Goal: Task Accomplishment & Management: Use online tool/utility

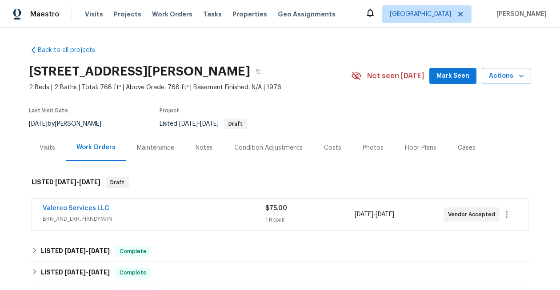
click at [44, 148] on div "Visits" at bounding box center [48, 148] width 16 height 9
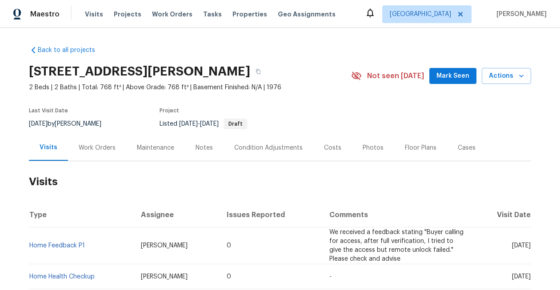
click at [96, 149] on div "Work Orders" at bounding box center [97, 148] width 37 height 9
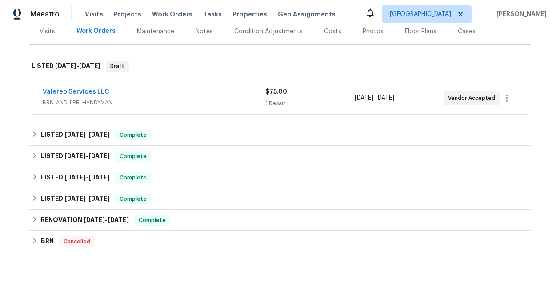
scroll to position [123, 0]
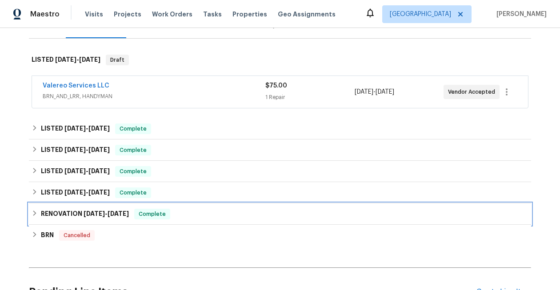
click at [120, 214] on span "12/20/24" at bounding box center [118, 214] width 21 height 6
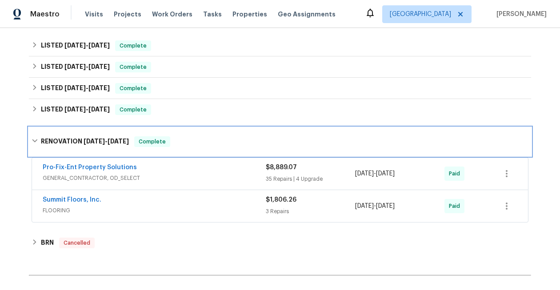
scroll to position [195, 0]
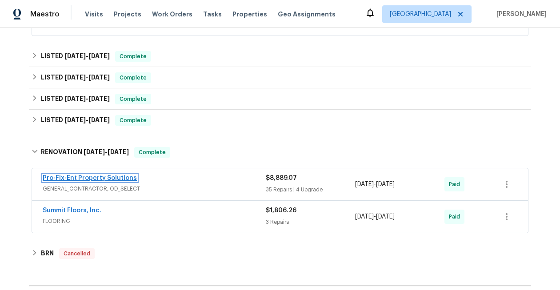
click at [110, 176] on link "Pro-Fix-Ent Property Solutions" at bounding box center [90, 178] width 94 height 6
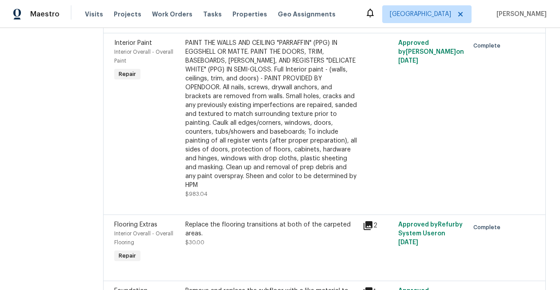
scroll to position [1411, 0]
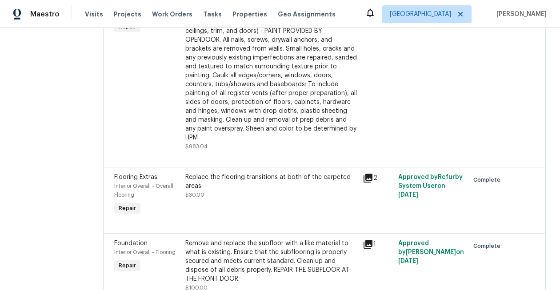
click at [267, 125] on div "PAINT THE WALLS AND CEILING "PARRAFFIN" (PPG) IN EGGSHELL OR MATTE. PAINT THE D…" at bounding box center [271, 66] width 172 height 151
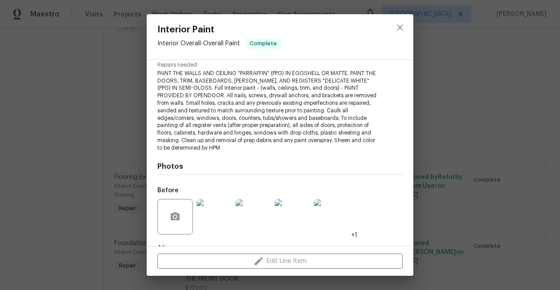
scroll to position [149, 0]
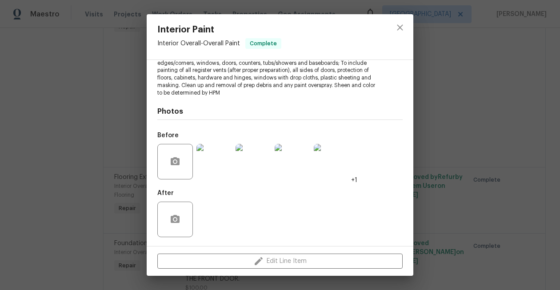
click at [218, 166] on img at bounding box center [214, 162] width 36 height 36
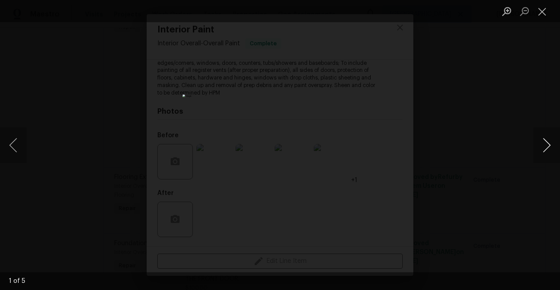
click at [541, 142] on button "Next image" at bounding box center [546, 146] width 27 height 36
click at [543, 12] on button "Close lightbox" at bounding box center [542, 12] width 18 height 16
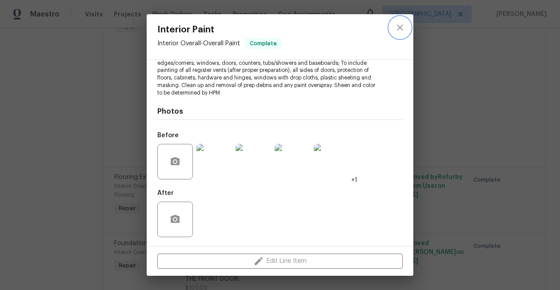
click at [396, 30] on icon "close" at bounding box center [400, 27] width 11 height 11
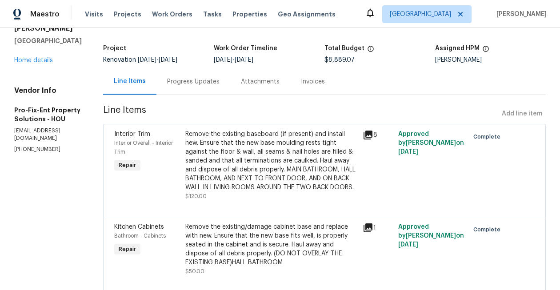
scroll to position [0, 0]
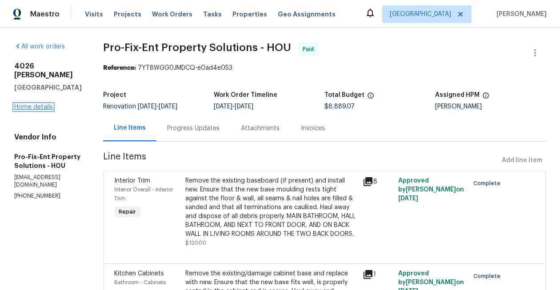
click at [32, 104] on link "Home details" at bounding box center [33, 107] width 39 height 6
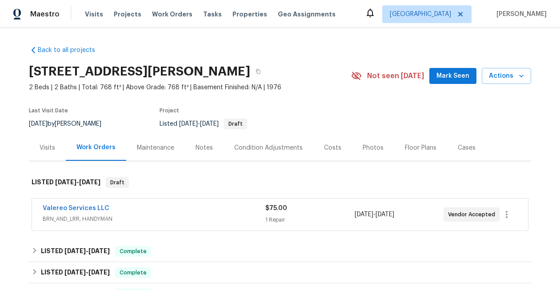
click at [369, 149] on div "Photos" at bounding box center [373, 148] width 21 height 9
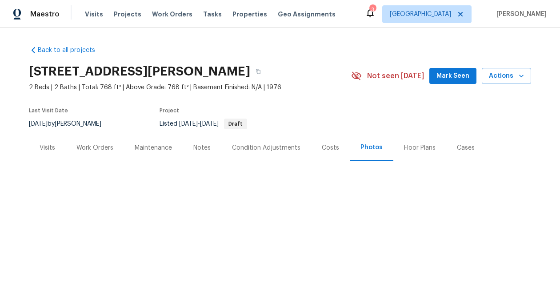
click at [92, 146] on div "Work Orders" at bounding box center [94, 148] width 37 height 9
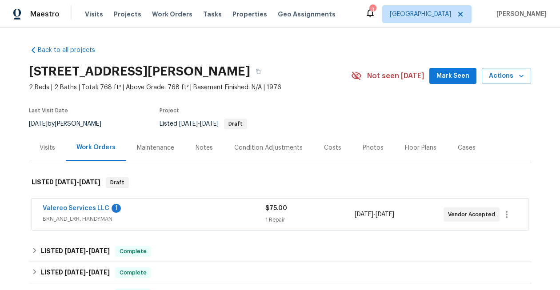
click at [376, 148] on div "Photos" at bounding box center [373, 148] width 21 height 9
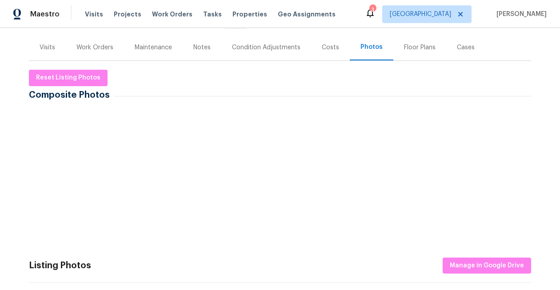
scroll to position [180, 0]
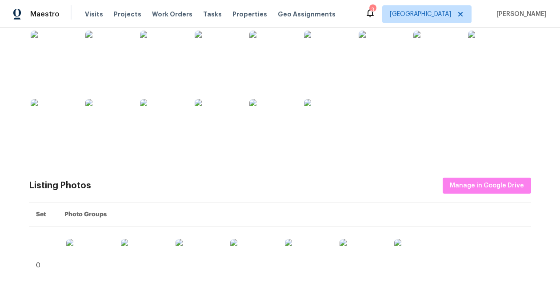
click at [57, 44] on img at bounding box center [53, 53] width 44 height 44
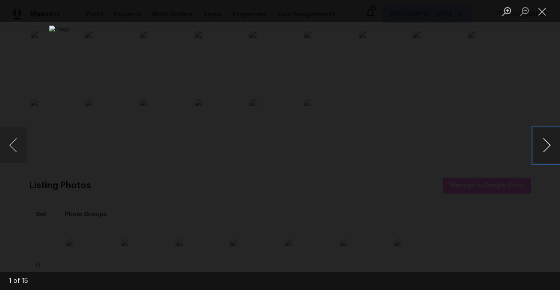
click at [543, 148] on button "Next image" at bounding box center [546, 146] width 27 height 36
click at [17, 151] on button "Previous image" at bounding box center [13, 146] width 27 height 36
click at [542, 145] on button "Next image" at bounding box center [546, 146] width 27 height 36
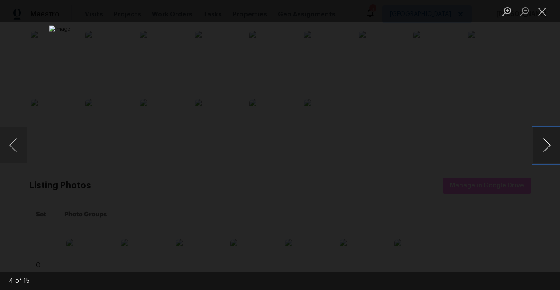
click at [541, 145] on button "Next image" at bounding box center [546, 146] width 27 height 36
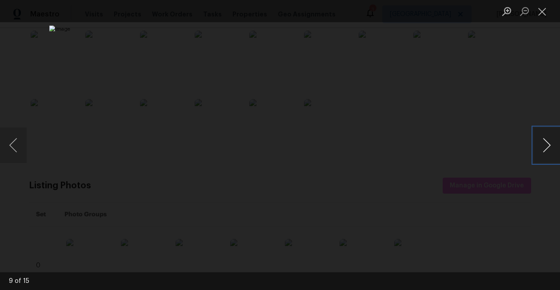
click at [541, 145] on button "Next image" at bounding box center [546, 146] width 27 height 36
click at [540, 145] on button "Next image" at bounding box center [546, 146] width 27 height 36
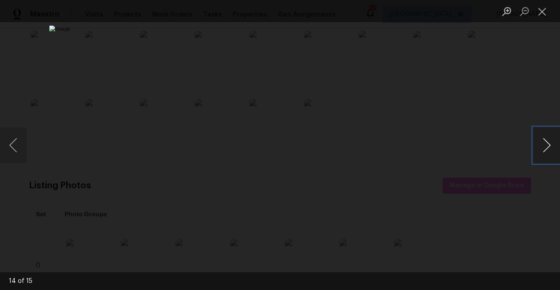
click at [540, 145] on button "Next image" at bounding box center [546, 146] width 27 height 36
click at [542, 10] on button "Close lightbox" at bounding box center [542, 12] width 18 height 16
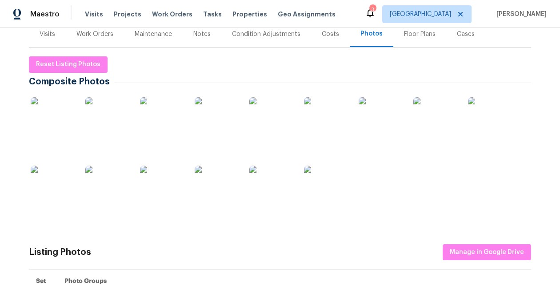
scroll to position [0, 0]
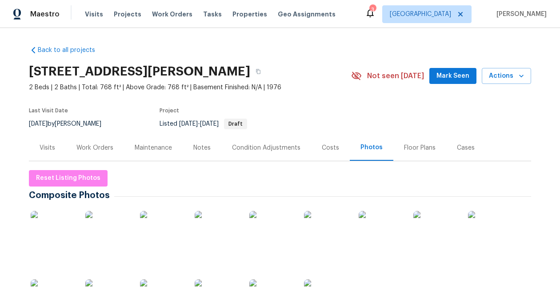
click at [375, 17] on icon at bounding box center [370, 13] width 11 height 11
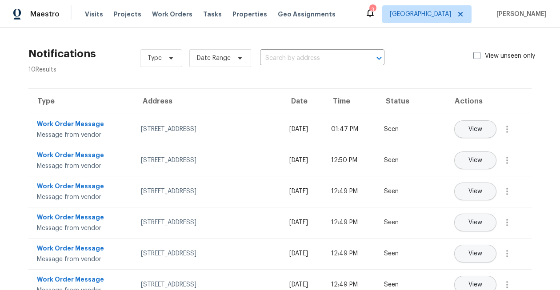
click at [375, 13] on div "3" at bounding box center [372, 9] width 6 height 9
click at [474, 56] on span at bounding box center [476, 55] width 7 height 7
click at [474, 56] on input "View unseen only" at bounding box center [476, 55] width 6 height 6
checkbox input "true"
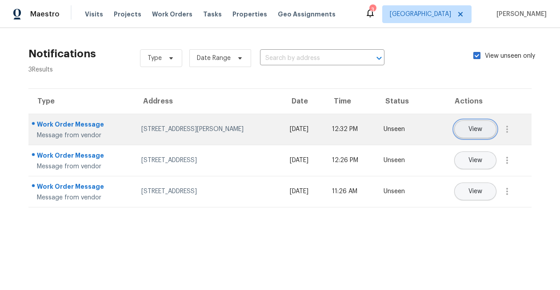
click at [477, 130] on span "View" at bounding box center [475, 129] width 14 height 7
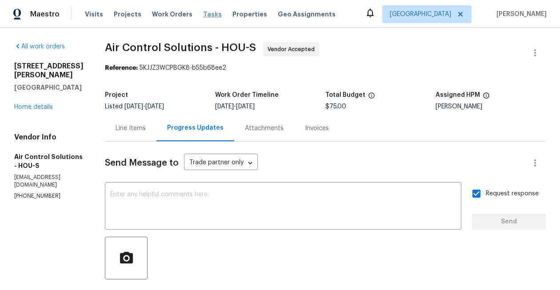
click at [203, 14] on span "Tasks" at bounding box center [212, 14] width 19 height 6
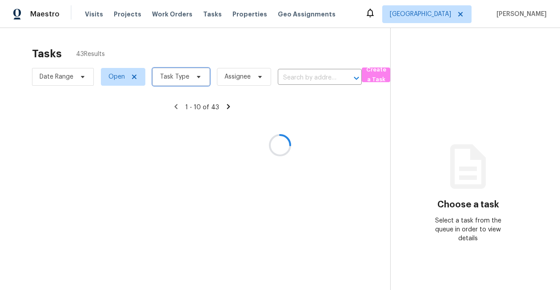
click at [173, 78] on span "Task Type" at bounding box center [174, 76] width 29 height 9
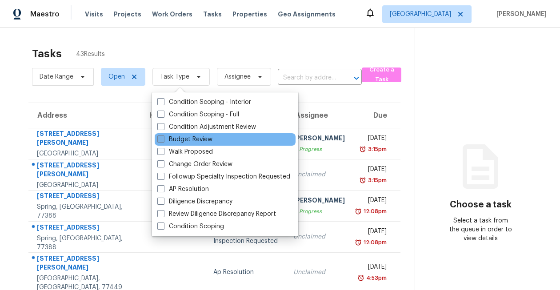
click at [176, 139] on label "Budget Review" at bounding box center [184, 139] width 55 height 9
click at [163, 139] on input "Budget Review" at bounding box center [160, 138] width 6 height 6
checkbox input "true"
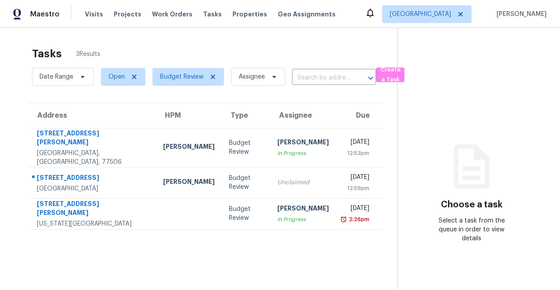
click at [163, 34] on div "Tasks 3 Results Date Range Open Budget Review Assignee ​ Create a Task Address …" at bounding box center [280, 173] width 560 height 290
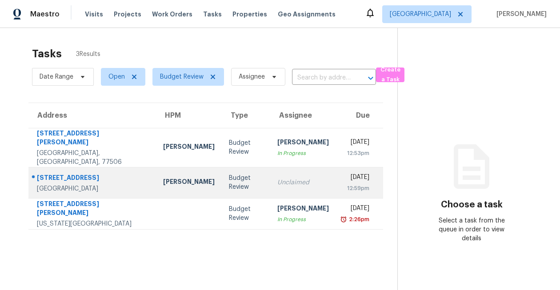
click at [87, 184] on div "Spring, TX, 77382" at bounding box center [93, 188] width 112 height 9
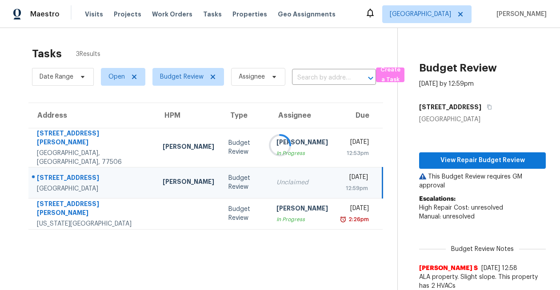
click at [471, 161] on div at bounding box center [280, 145] width 560 height 290
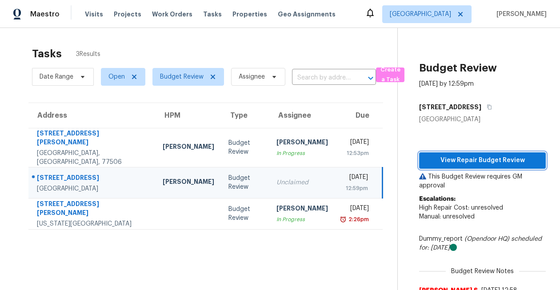
click at [471, 161] on span "View Repair Budget Review" at bounding box center [482, 160] width 112 height 11
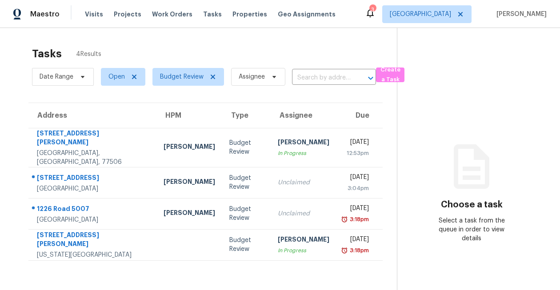
click at [374, 15] on icon at bounding box center [370, 13] width 7 height 9
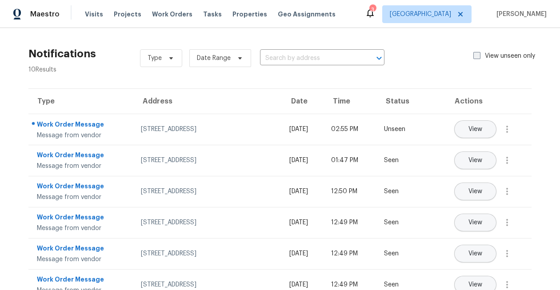
click at [479, 58] on span at bounding box center [476, 55] width 7 height 7
click at [479, 57] on input "View unseen only" at bounding box center [476, 55] width 6 height 6
checkbox input "true"
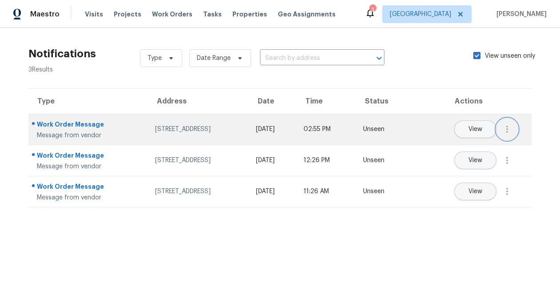
click at [508, 128] on icon "button" at bounding box center [507, 129] width 11 height 11
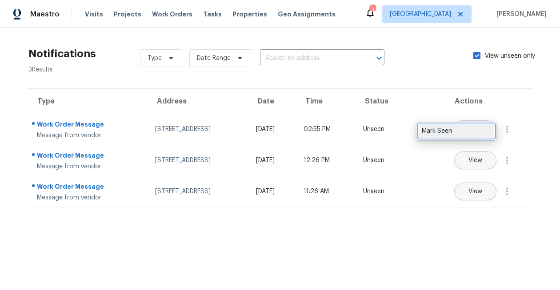
click at [481, 132] on div "Mark Seen" at bounding box center [456, 131] width 69 height 9
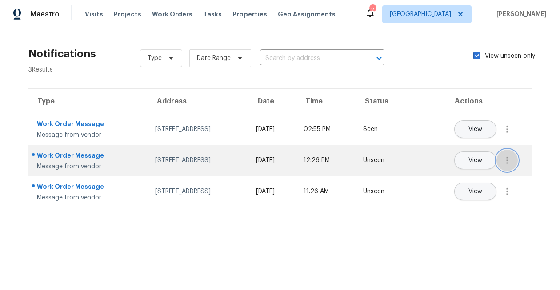
click at [506, 160] on icon "button" at bounding box center [507, 160] width 11 height 11
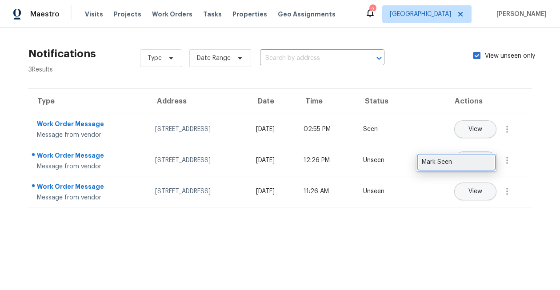
click at [486, 159] on div "Mark Seen" at bounding box center [456, 162] width 69 height 9
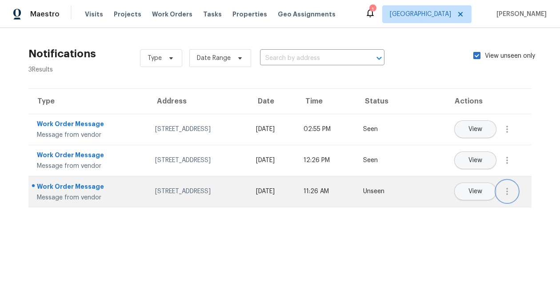
click at [514, 192] on button "button" at bounding box center [506, 191] width 21 height 21
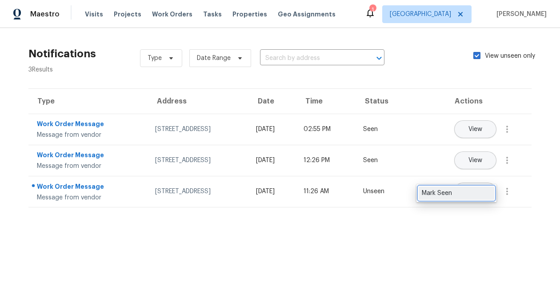
click at [489, 192] on div "Mark Seen" at bounding box center [456, 193] width 69 height 9
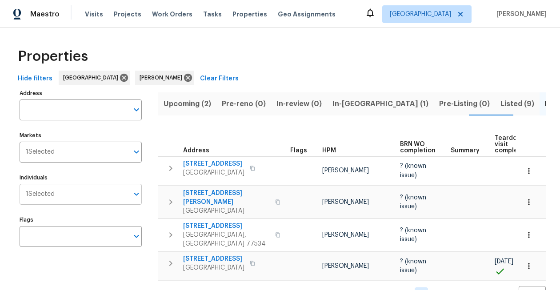
click at [60, 193] on input "Individuals" at bounding box center [92, 194] width 74 height 21
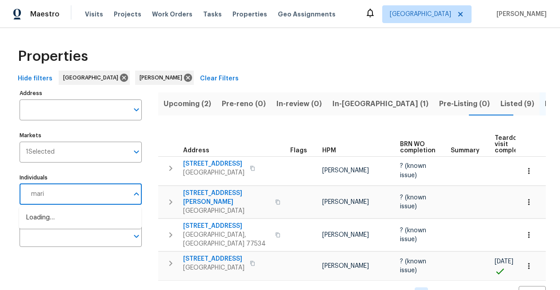
type input "[PERSON_NAME]"
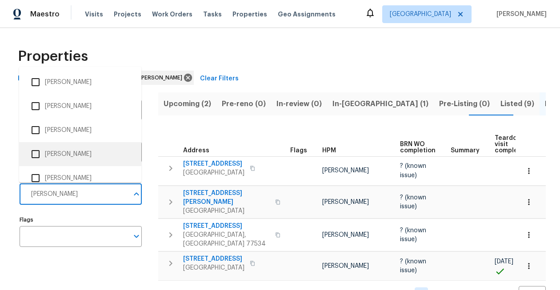
scroll to position [107, 0]
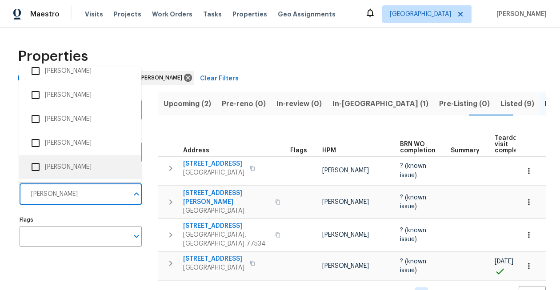
click at [37, 169] on input "checkbox" at bounding box center [35, 167] width 19 height 19
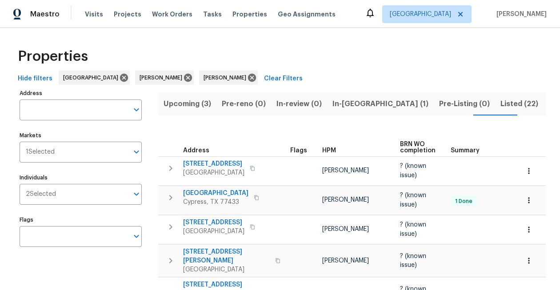
click at [196, 104] on span "Upcoming (3)" at bounding box center [188, 104] width 48 height 12
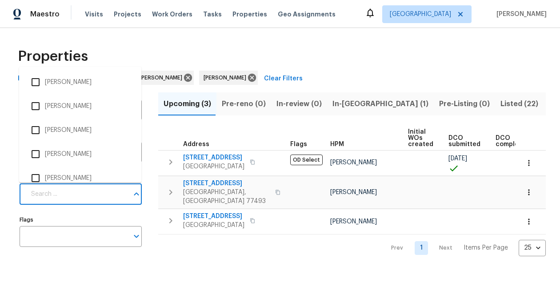
click at [76, 195] on input "Individuals" at bounding box center [77, 194] width 103 height 21
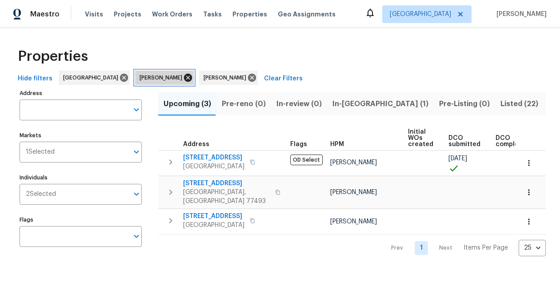
click at [183, 76] on icon at bounding box center [188, 78] width 10 height 10
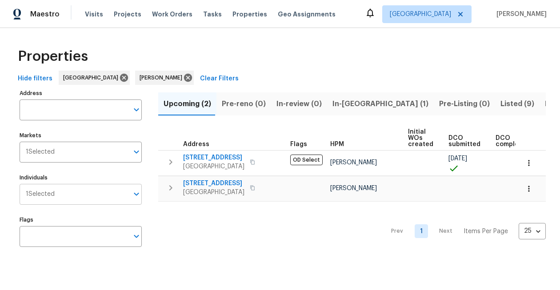
click at [78, 196] on input "Individuals" at bounding box center [92, 194] width 74 height 21
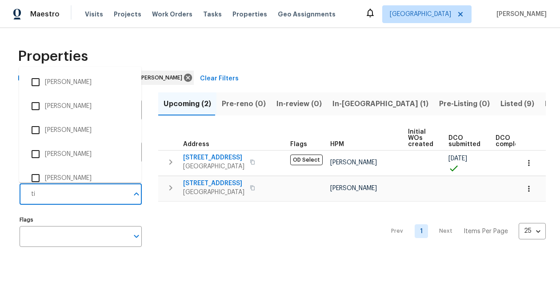
type input "t"
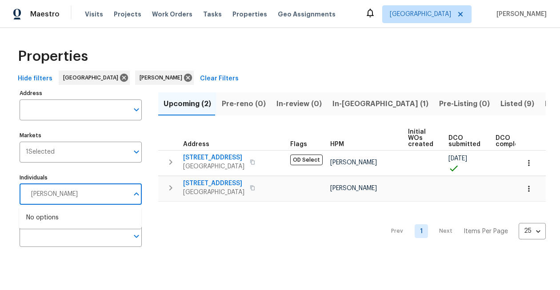
type input "[PERSON_NAME]"
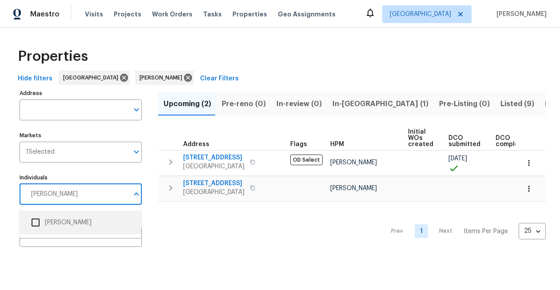
click at [37, 222] on input "checkbox" at bounding box center [35, 222] width 19 height 19
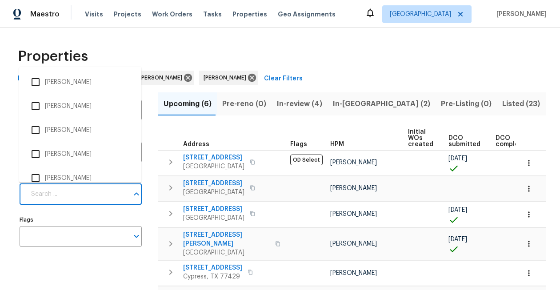
click at [91, 194] on input "Individuals" at bounding box center [77, 194] width 103 height 21
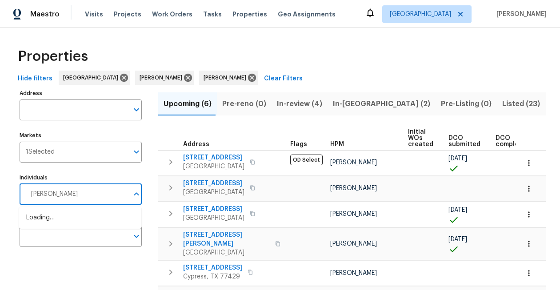
type input "[PERSON_NAME]"
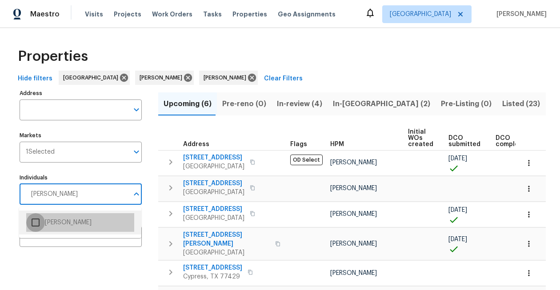
click at [36, 223] on input "checkbox" at bounding box center [35, 222] width 19 height 19
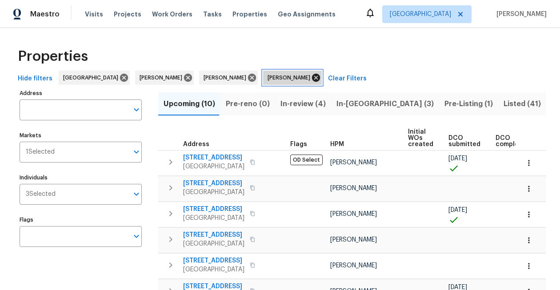
click at [311, 76] on icon at bounding box center [316, 78] width 10 height 10
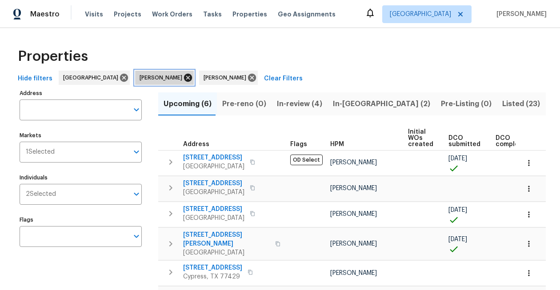
click at [184, 81] on icon at bounding box center [188, 78] width 8 height 8
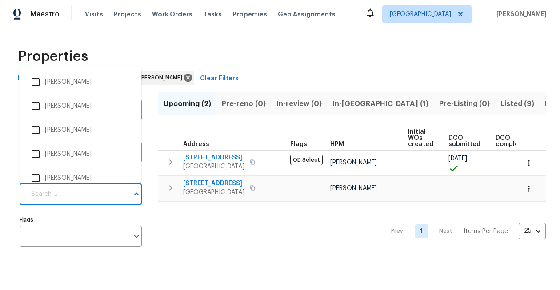
click at [63, 199] on input "Individuals" at bounding box center [77, 194] width 103 height 21
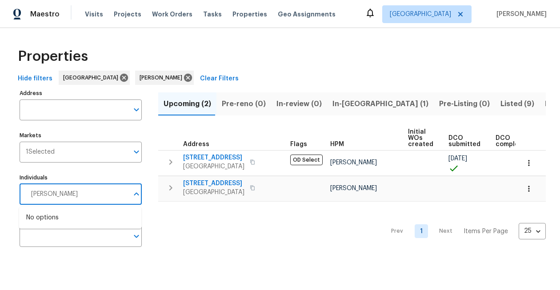
type input "[PERSON_NAME]"
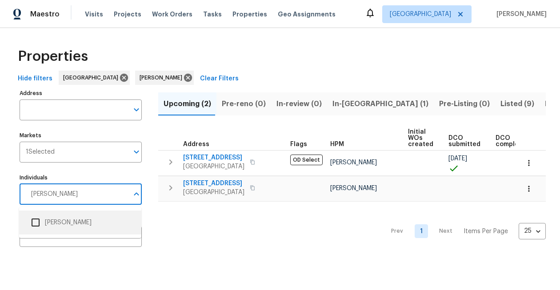
click at [39, 221] on input "checkbox" at bounding box center [35, 222] width 19 height 19
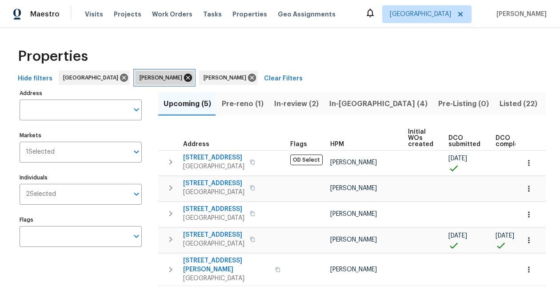
click at [184, 78] on icon at bounding box center [188, 78] width 8 height 8
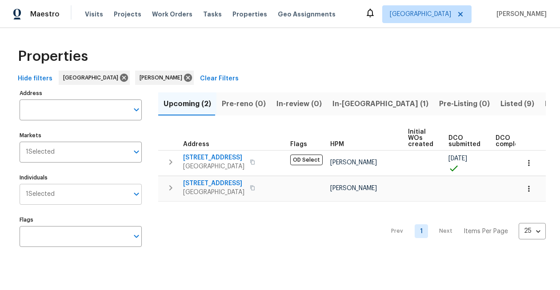
click at [58, 200] on input "Individuals" at bounding box center [92, 194] width 74 height 21
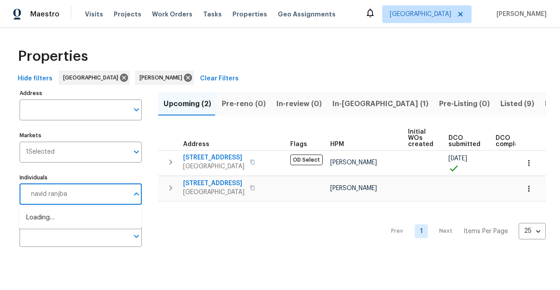
type input "[PERSON_NAME]"
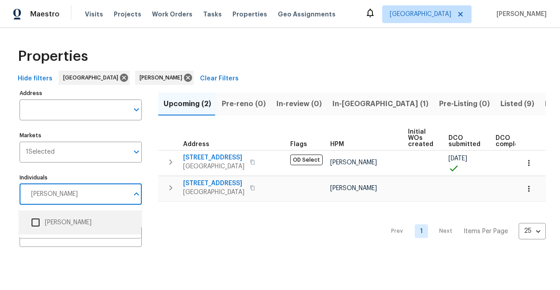
click at [35, 220] on input "checkbox" at bounding box center [35, 222] width 19 height 19
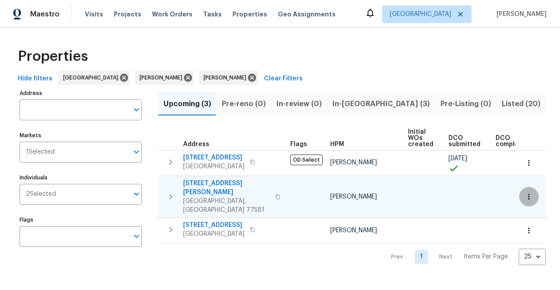
click at [529, 192] on icon "button" at bounding box center [528, 196] width 9 height 9
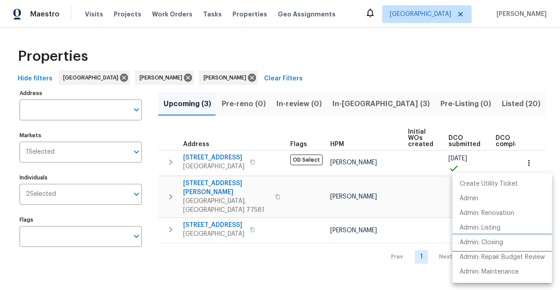
click at [491, 246] on p "Admin: Closing" at bounding box center [481, 242] width 44 height 9
